Goal: Browse casually

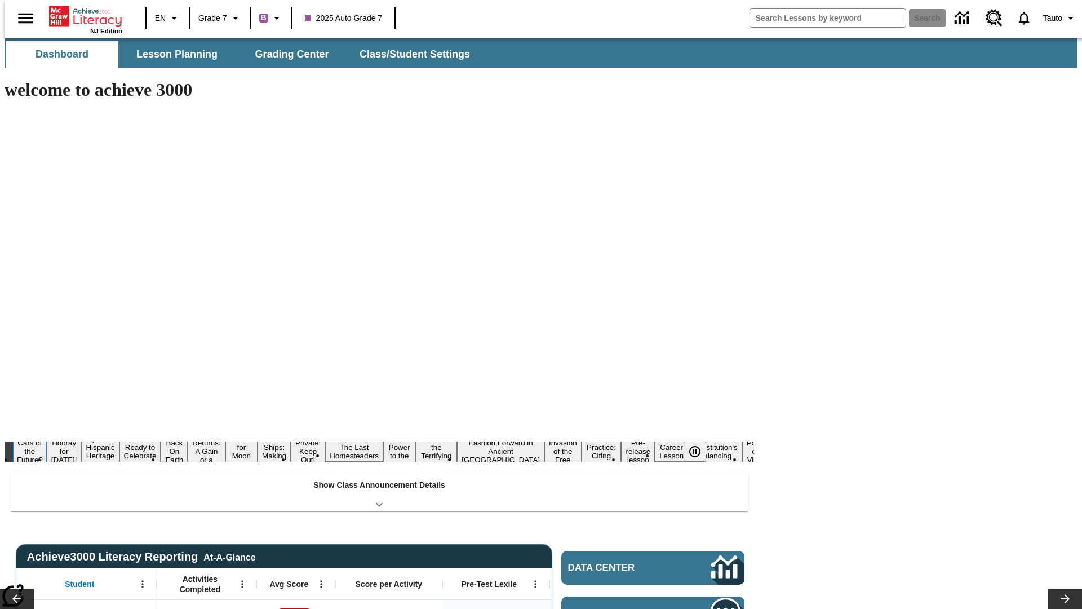
click at [47, 437] on button "Cars of the Future?" at bounding box center [30, 451] width 34 height 28
click at [700, 445] on icon "Pause" at bounding box center [695, 452] width 14 height 14
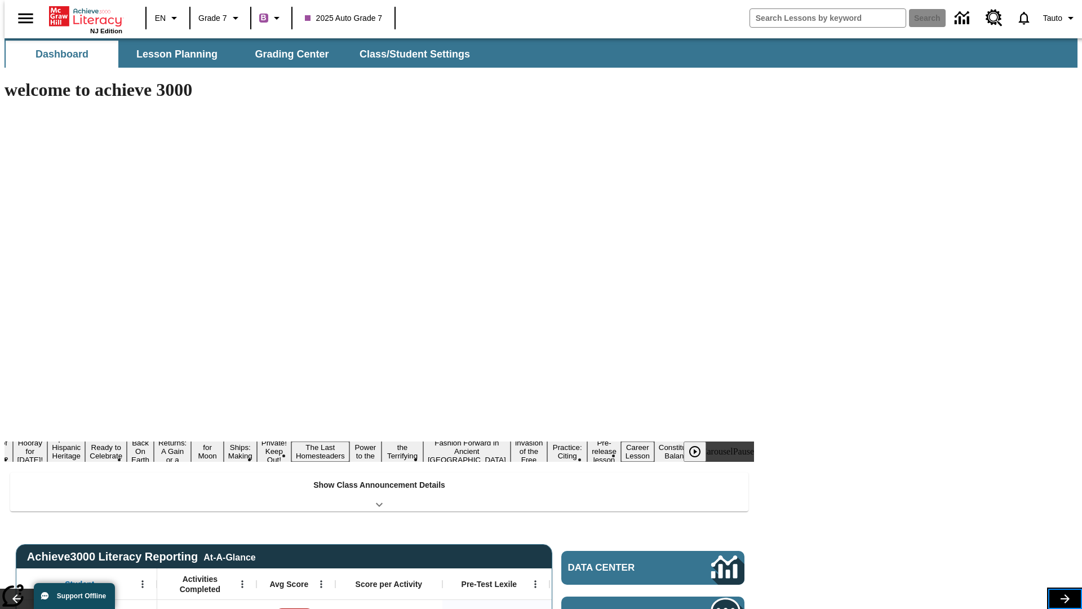
click at [1061, 594] on icon "Lesson carousel, Next" at bounding box center [1065, 598] width 9 height 9
